Goal: Navigation & Orientation: Find specific page/section

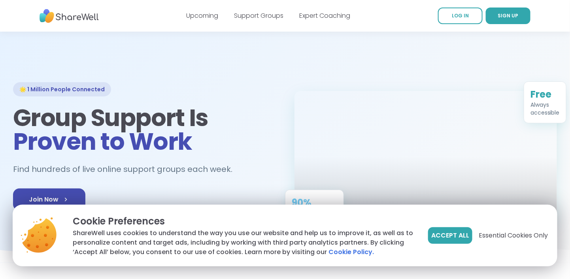
scroll to position [40, 0]
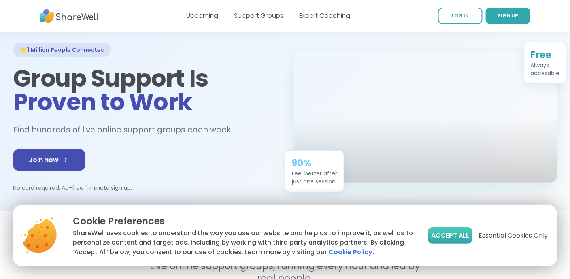
click at [448, 235] on span "Accept All" at bounding box center [450, 235] width 38 height 9
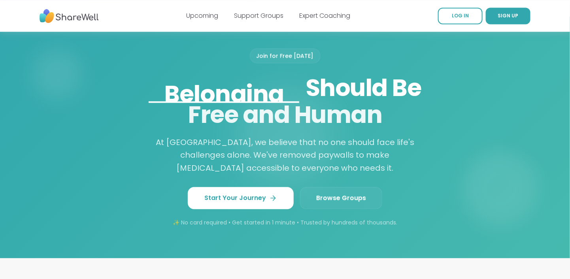
scroll to position [632, 0]
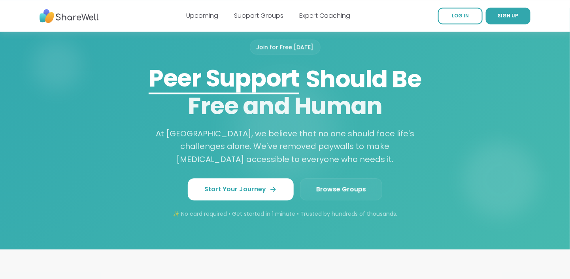
click at [337, 185] on span "Browse Groups" at bounding box center [341, 189] width 50 height 9
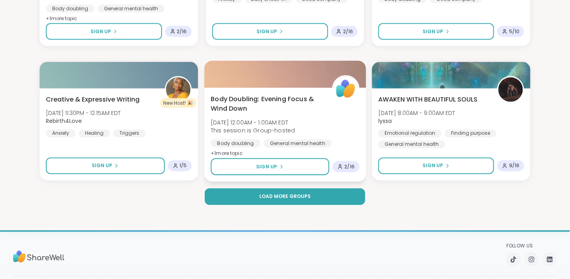
scroll to position [1541, 0]
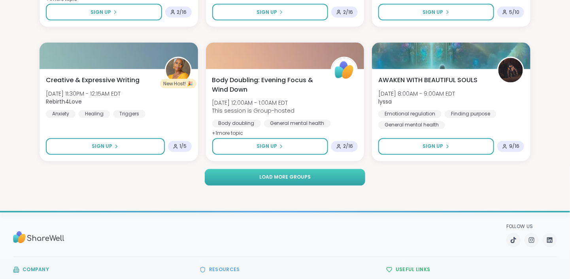
click at [281, 174] on span "Load more groups" at bounding box center [284, 177] width 51 height 7
